Goal: Transaction & Acquisition: Subscribe to service/newsletter

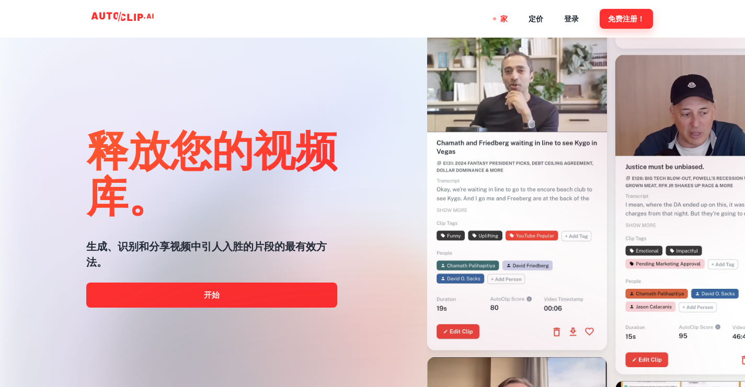
click at [615, 22] on font "免费注册！" at bounding box center [626, 19] width 37 height 8
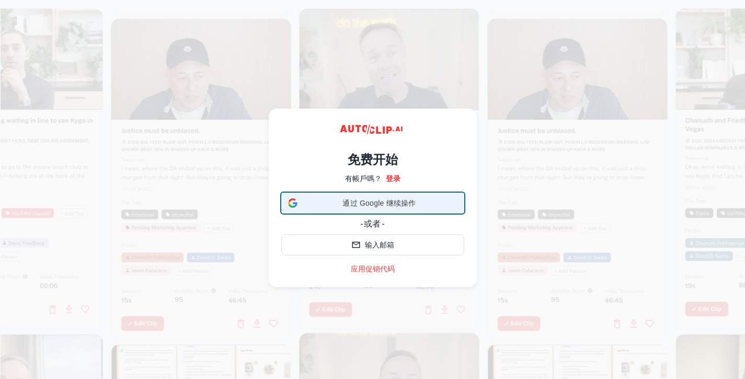
click at [405, 205] on font "通过 Google 继续操作" at bounding box center [378, 203] width 73 height 8
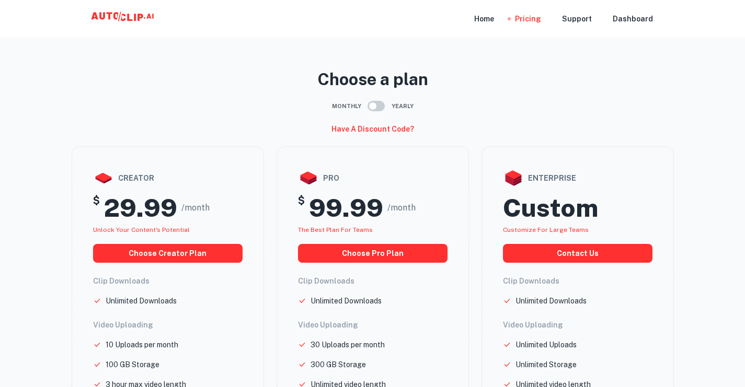
click at [140, 22] on icon at bounding box center [124, 18] width 105 height 21
